Goal: Task Accomplishment & Management: Manage account settings

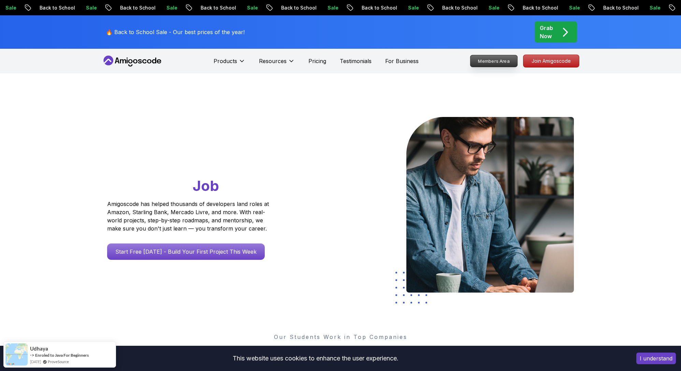
click at [504, 65] on p "Members Area" at bounding box center [493, 61] width 47 height 12
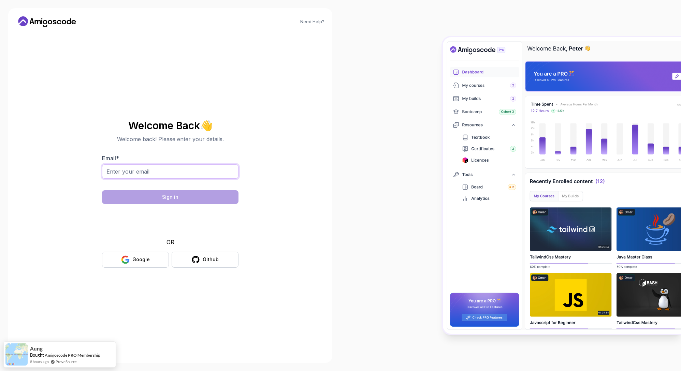
click at [192, 173] on input "Email *" at bounding box center [170, 171] width 136 height 14
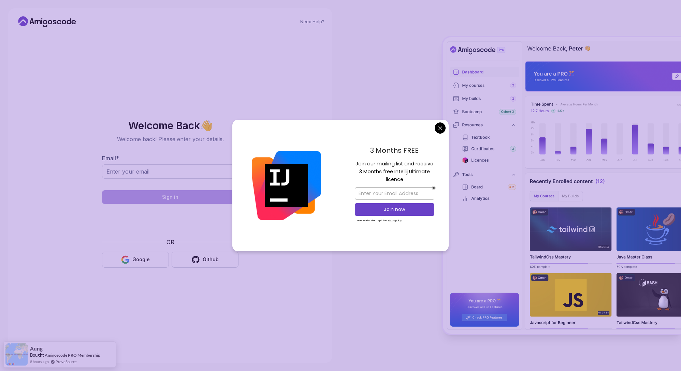
click at [441, 129] on body "Need Help? Welcome Back 👋 Welcome back! Please enter your details. Email * Sign…" at bounding box center [340, 185] width 681 height 371
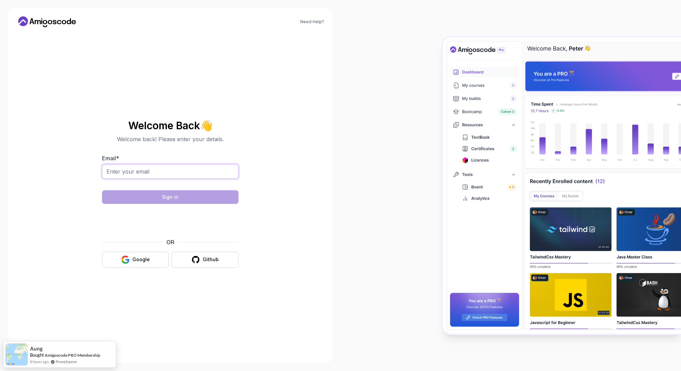
click at [144, 168] on input "Email *" at bounding box center [170, 171] width 136 height 14
paste input "[EMAIL_ADDRESS][DOMAIN_NAME]"
type input "[EMAIL_ADDRESS][DOMAIN_NAME]"
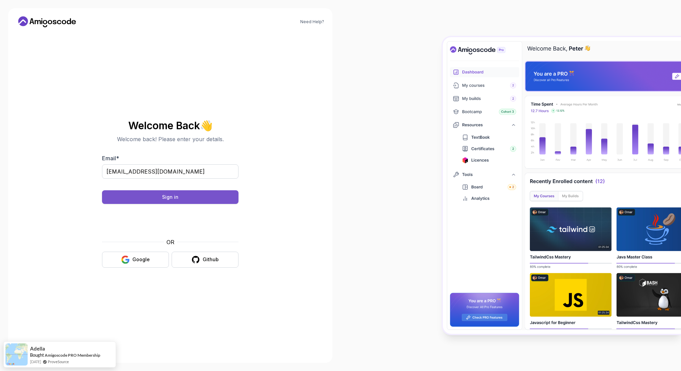
click at [201, 195] on button "Sign in" at bounding box center [170, 197] width 136 height 14
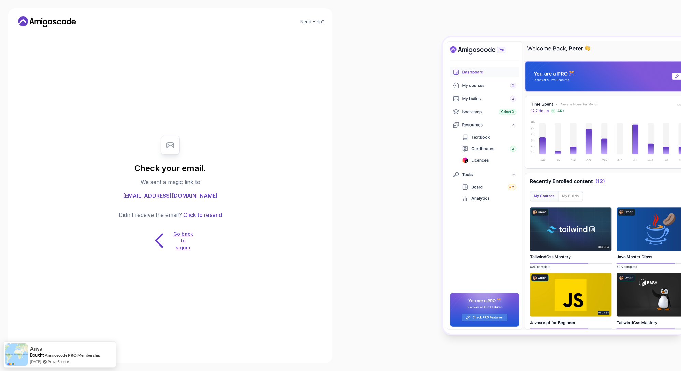
click at [183, 236] on p "Go back to signin" at bounding box center [183, 241] width 20 height 20
